Goal: Information Seeking & Learning: Learn about a topic

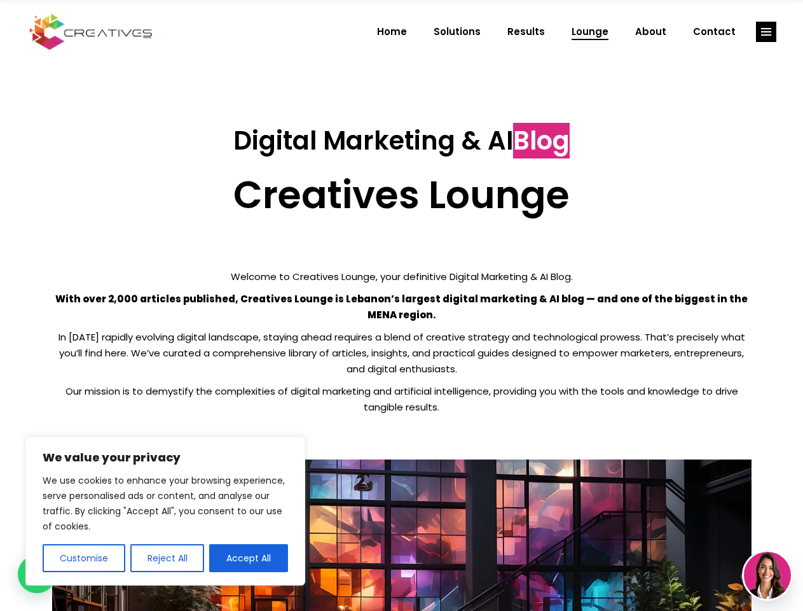
click at [401, 305] on p "With over 2,000 articles published, Creatives Lounge is Lebanon’s largest digit…" at bounding box center [402, 307] width 700 height 32
click at [83, 558] on button "Customise" at bounding box center [84, 558] width 83 height 28
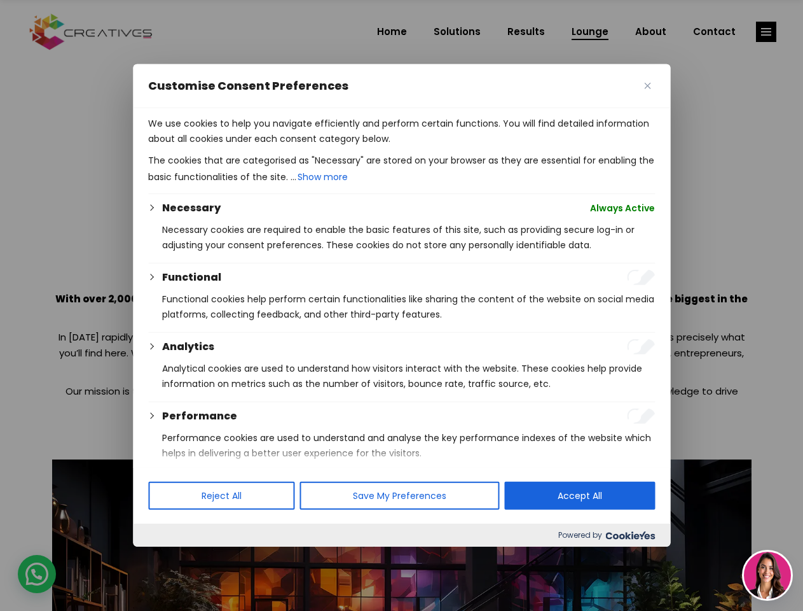
click at [167, 558] on div at bounding box center [401, 305] width 803 height 611
click at [249, 146] on p "We use cookies to help you navigate efficiently and perform certain functions. …" at bounding box center [401, 131] width 507 height 31
click at [767, 32] on div at bounding box center [401, 305] width 803 height 611
click at [768, 575] on img at bounding box center [767, 575] width 47 height 47
